Goal: Task Accomplishment & Management: Complete application form

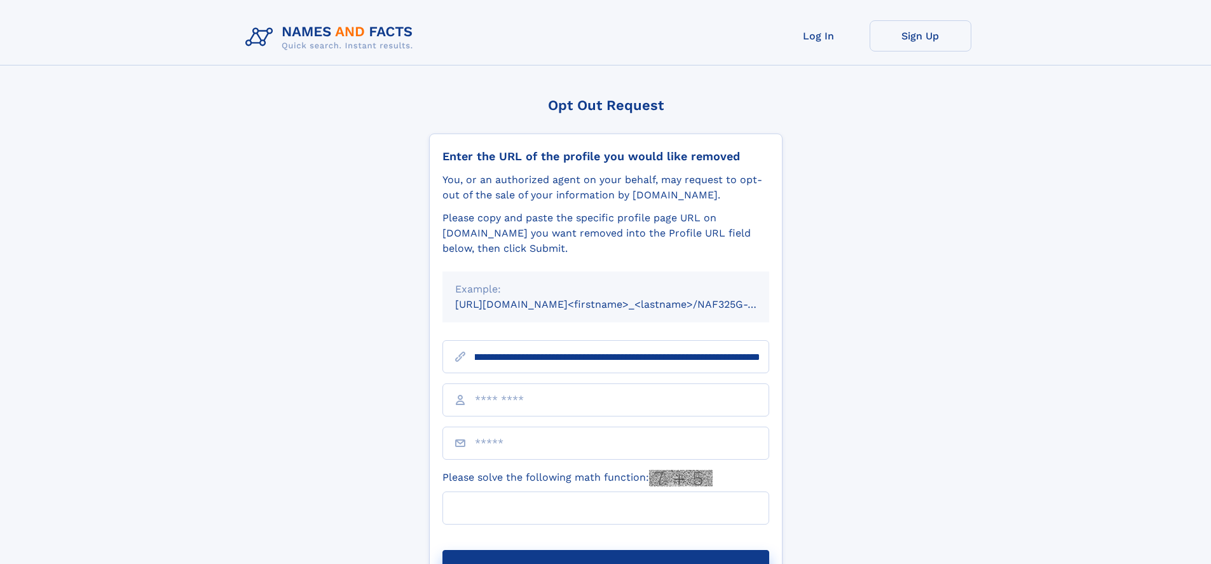
scroll to position [0, 151]
type input "**********"
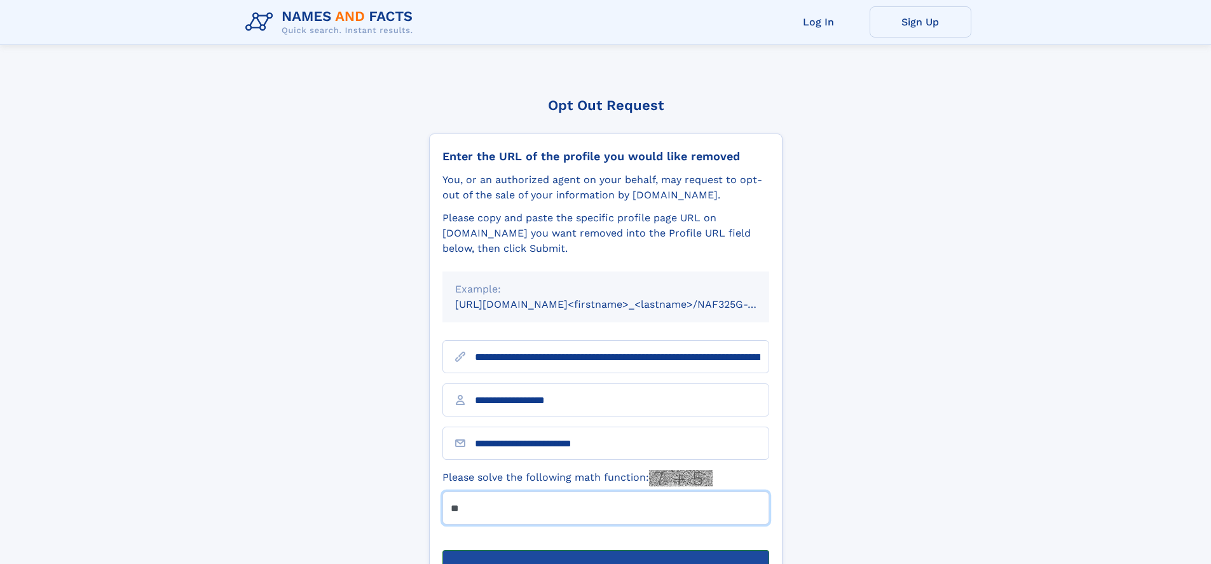
type input "**"
click at [605, 550] on button "Submit Opt Out Request" at bounding box center [606, 570] width 327 height 41
